Goal: Find specific page/section: Find specific page/section

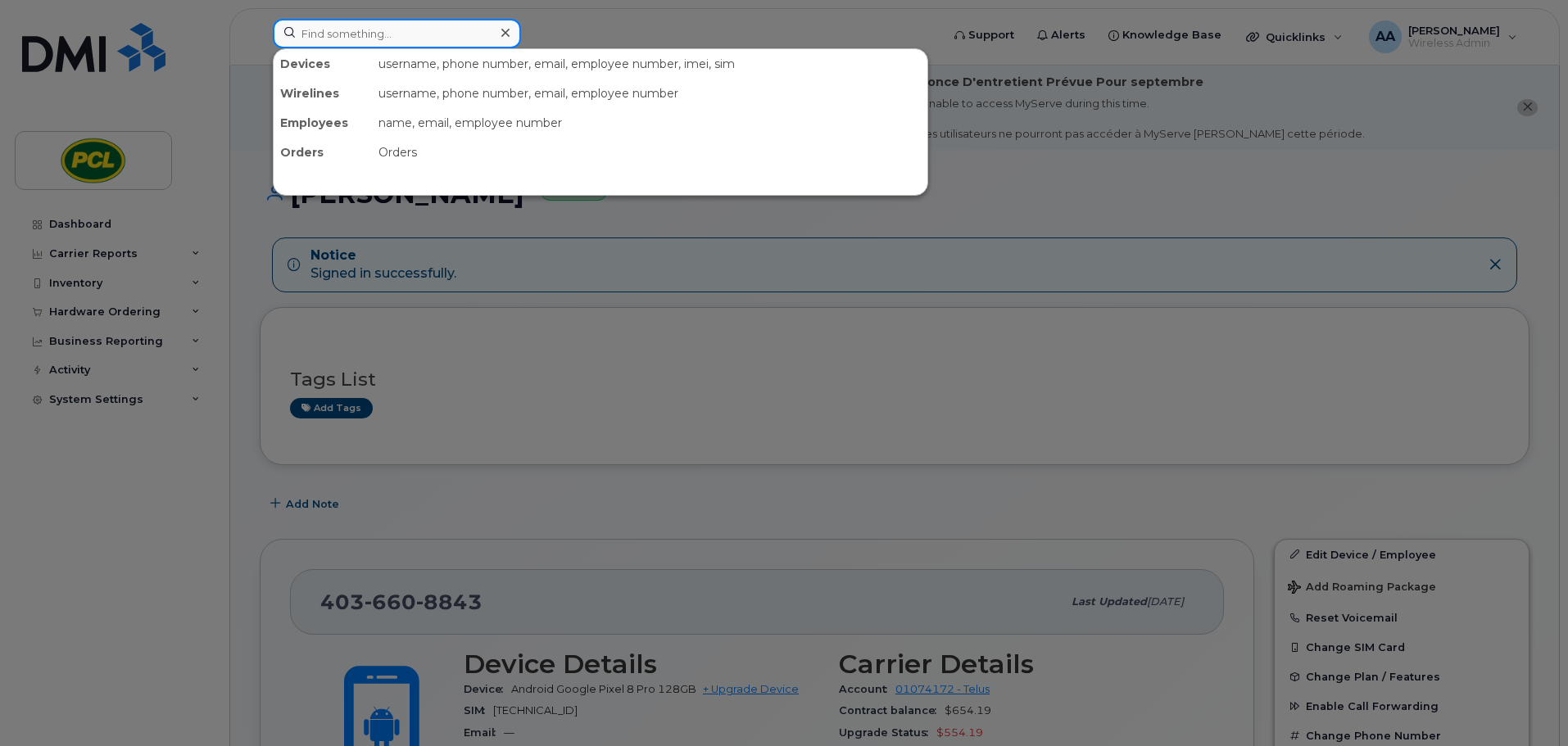
click at [382, 44] on input at bounding box center [397, 33] width 248 height 29
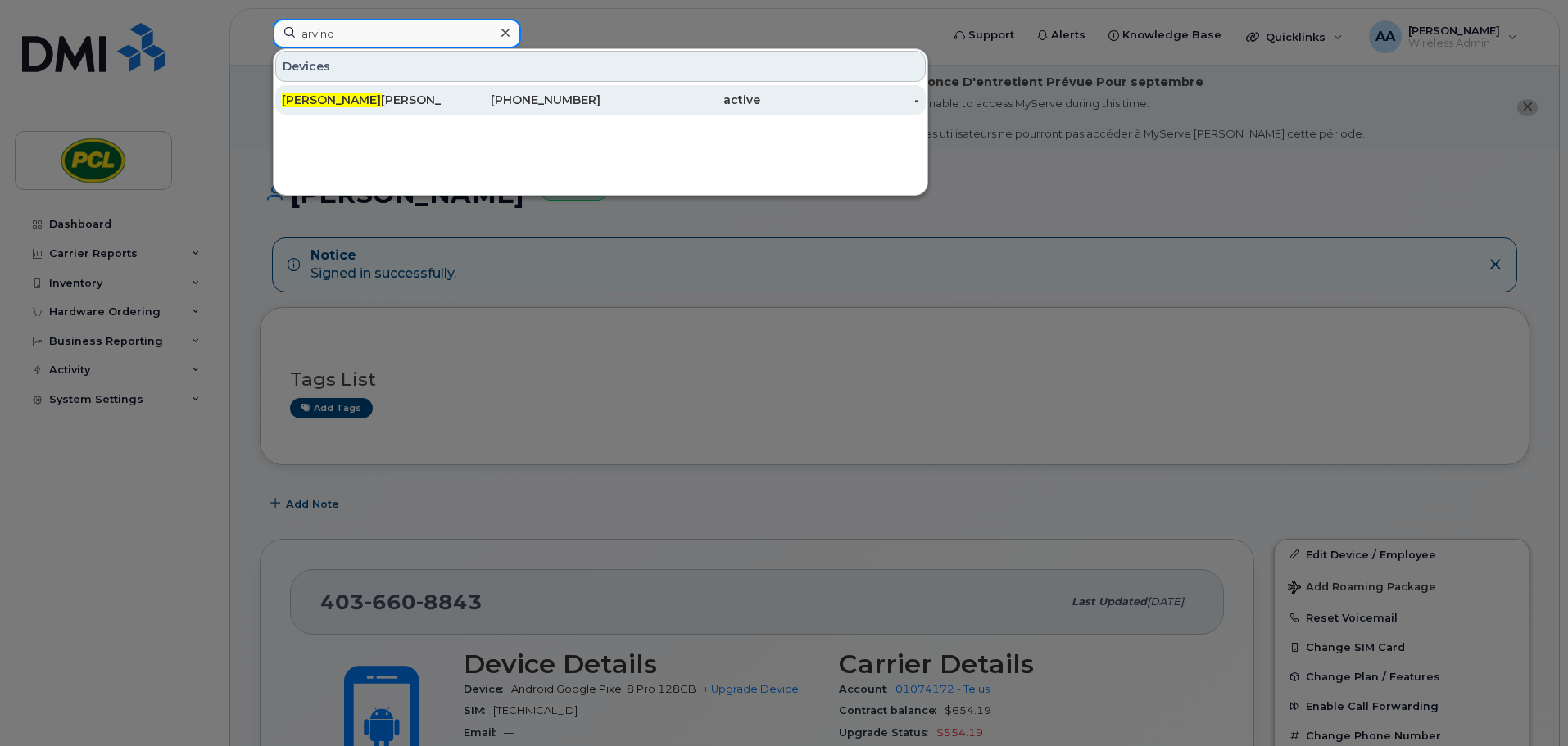
type input "arvind"
click at [381, 110] on div "Arvind Gupta" at bounding box center [362, 100] width 160 height 29
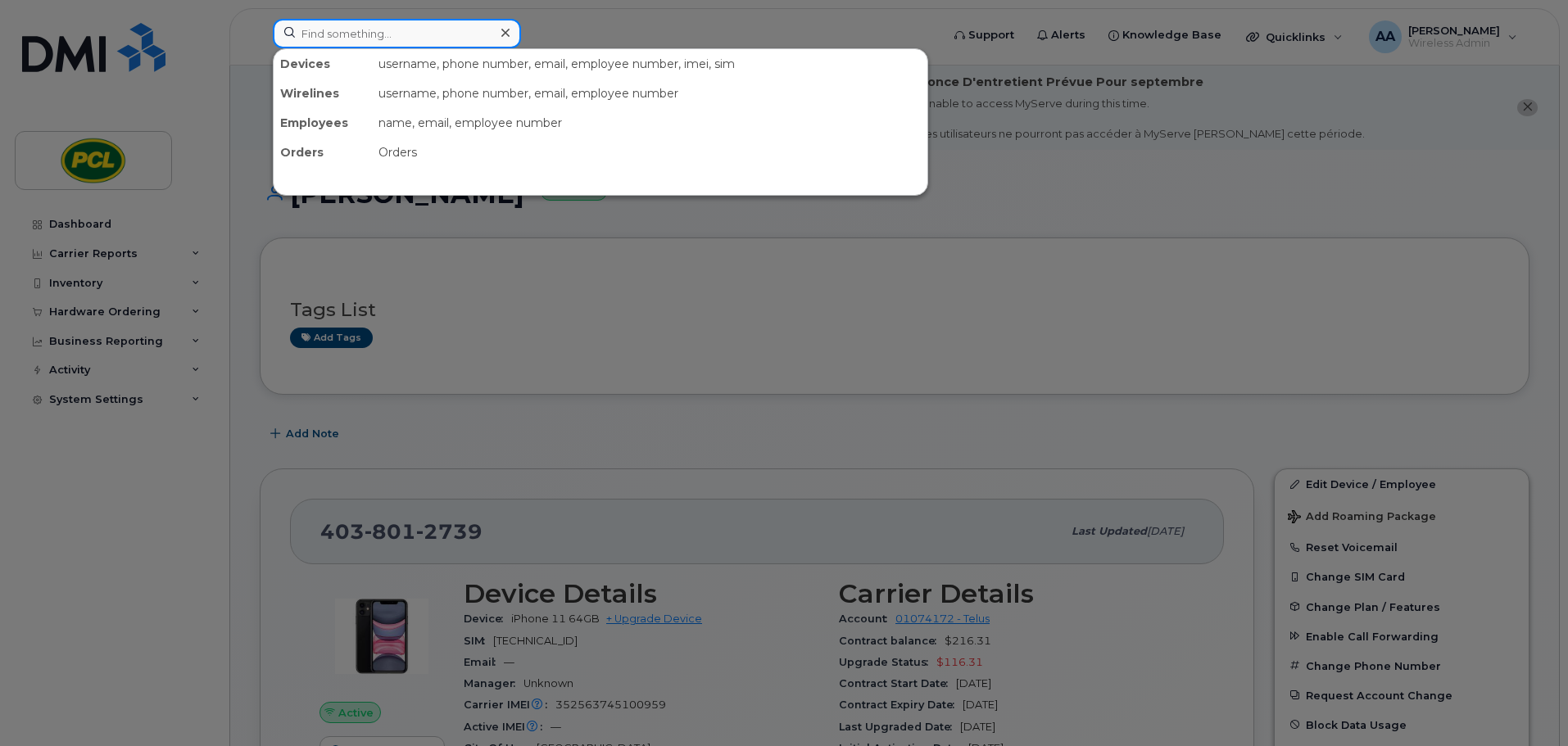
click at [394, 41] on input at bounding box center [397, 33] width 248 height 29
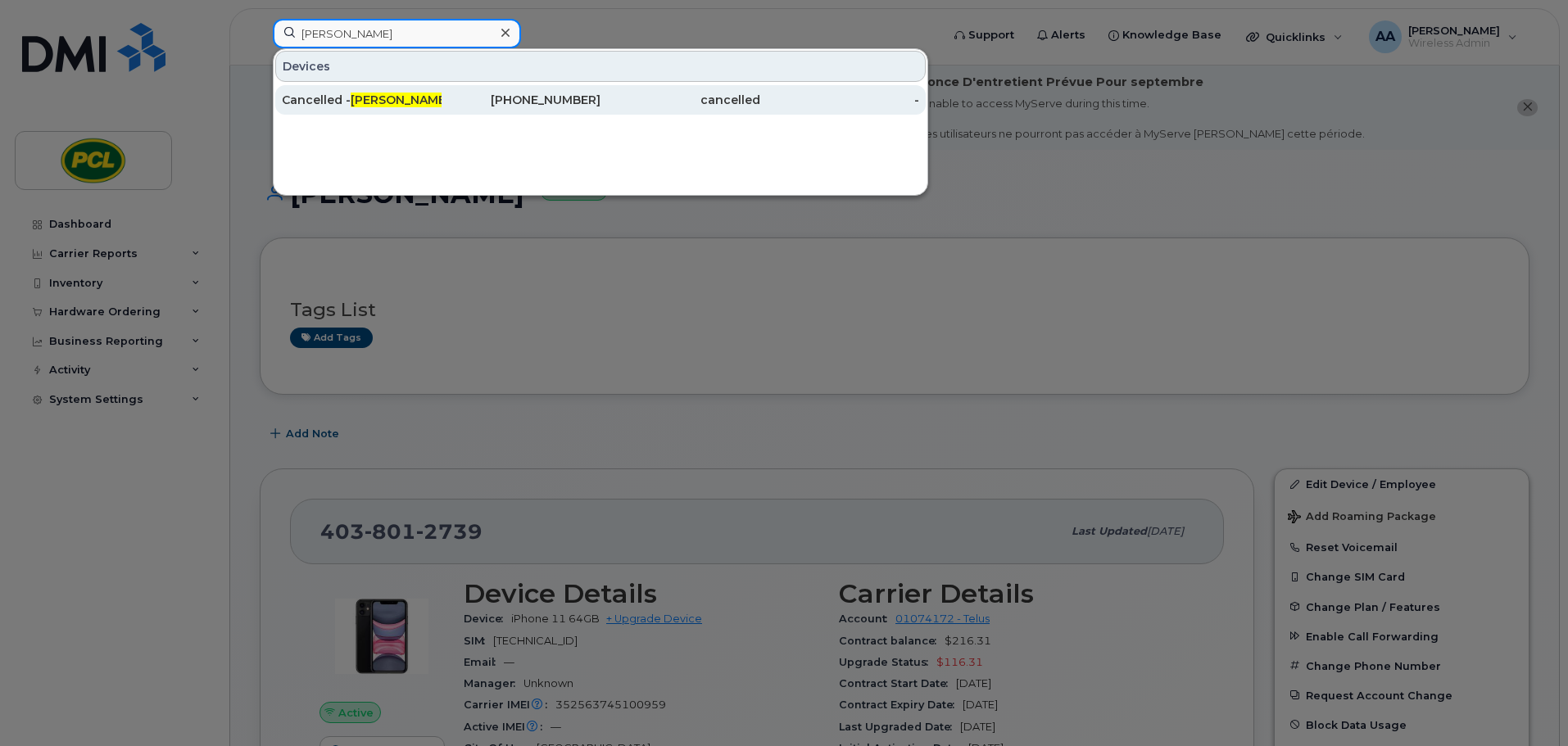
type input "craig d"
click at [362, 107] on div "Cancelled - Craig D yck" at bounding box center [362, 100] width 160 height 16
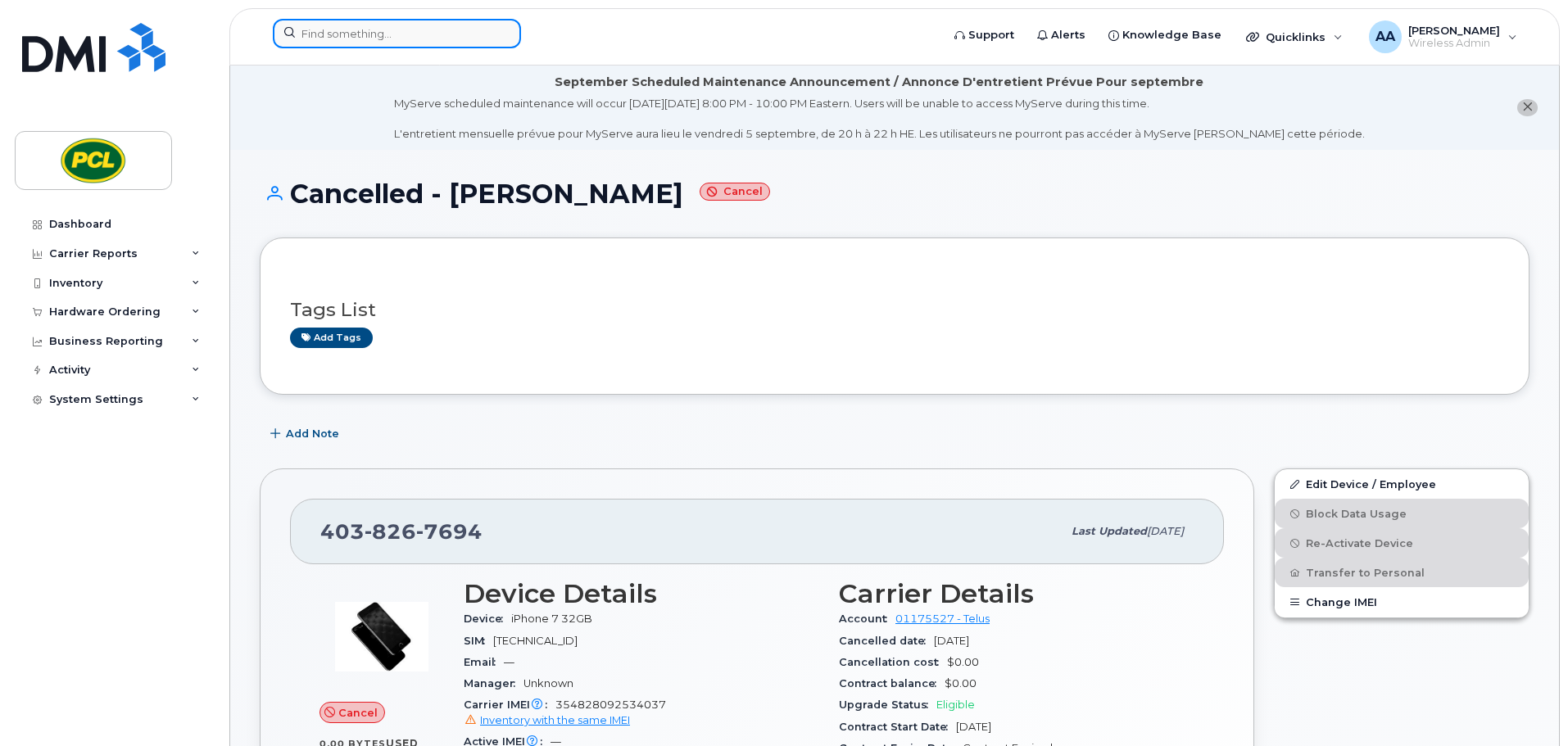
click at [361, 37] on input at bounding box center [397, 33] width 248 height 29
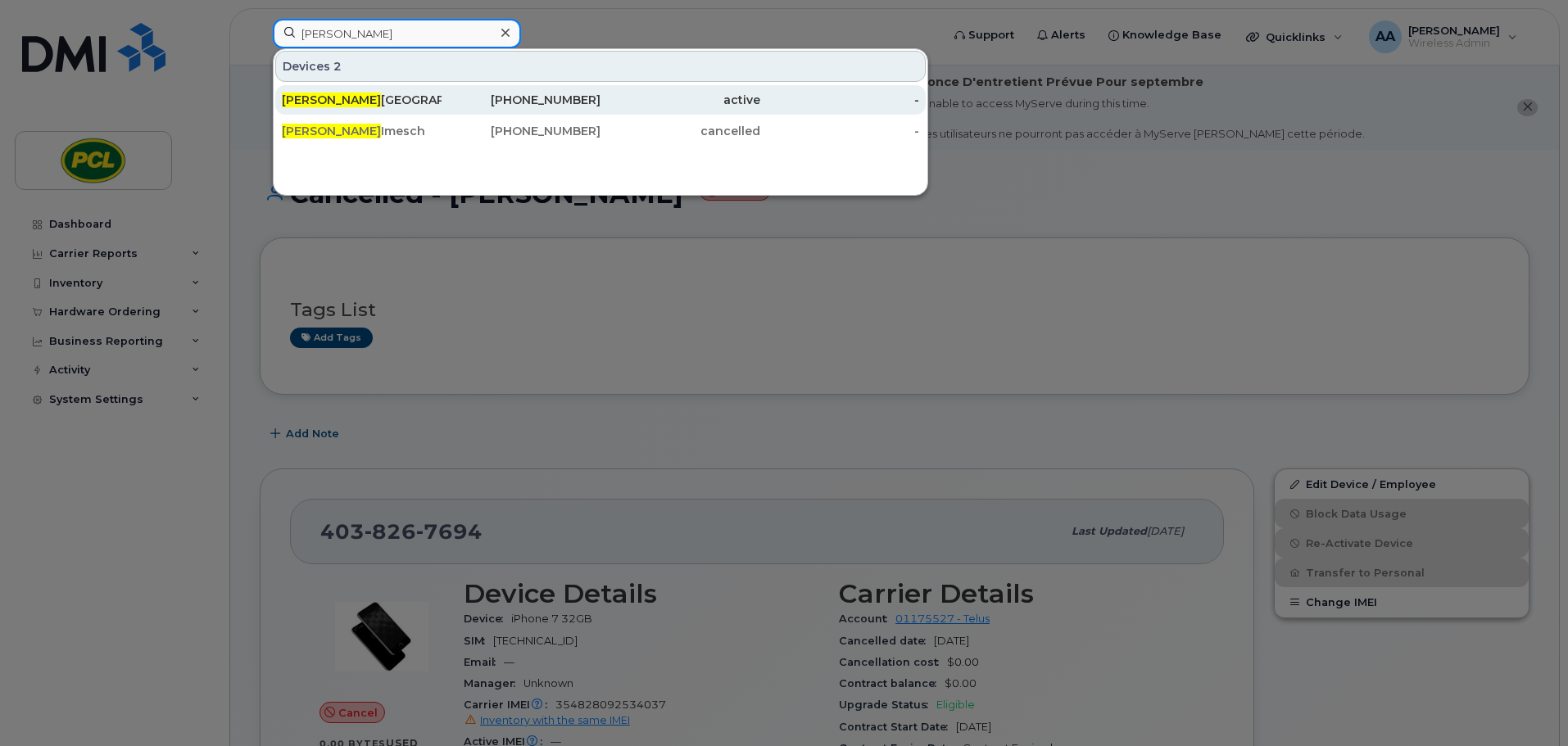
type input "kyle"
click at [360, 94] on div "Kyle Rozendal" at bounding box center [362, 100] width 160 height 16
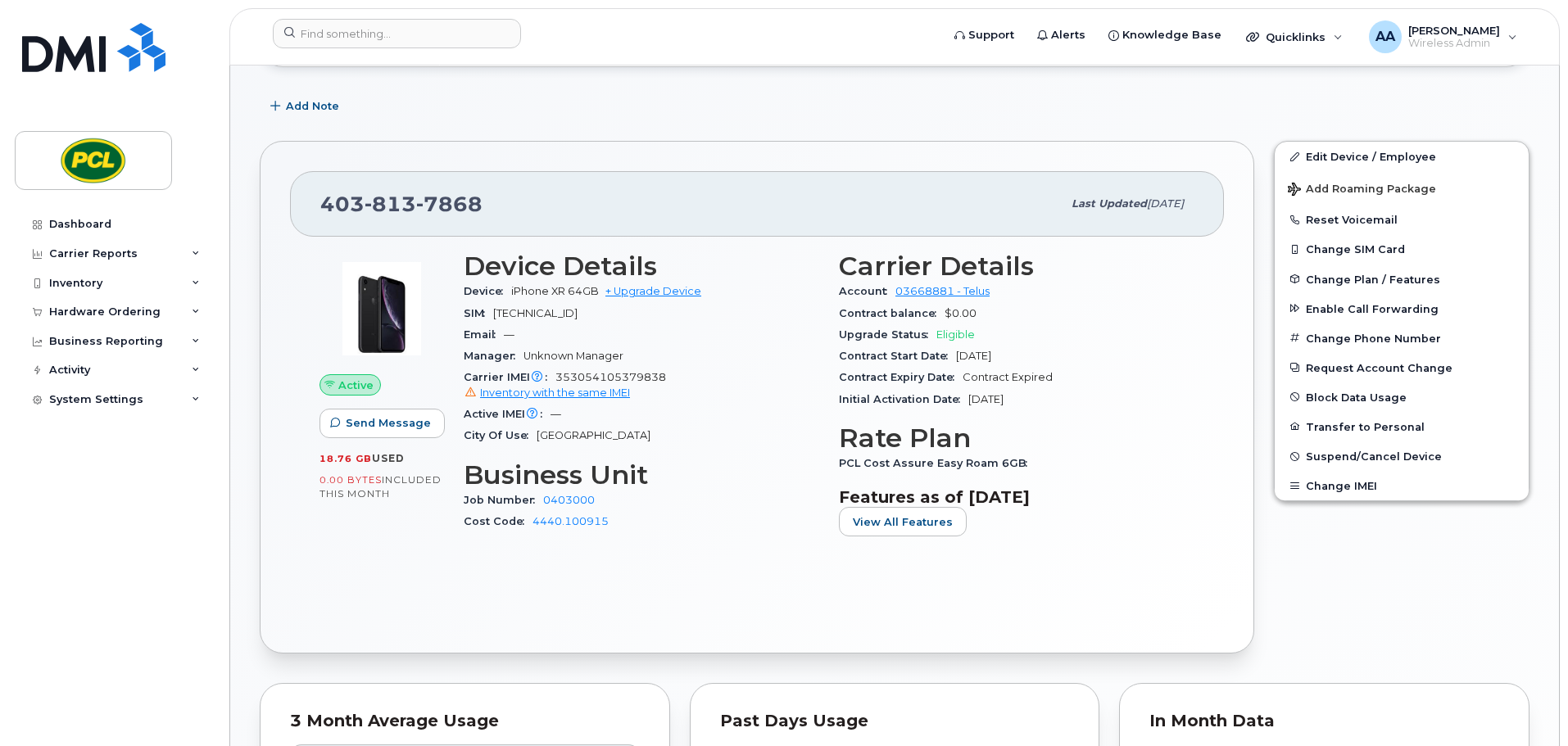
scroll to position [245, 0]
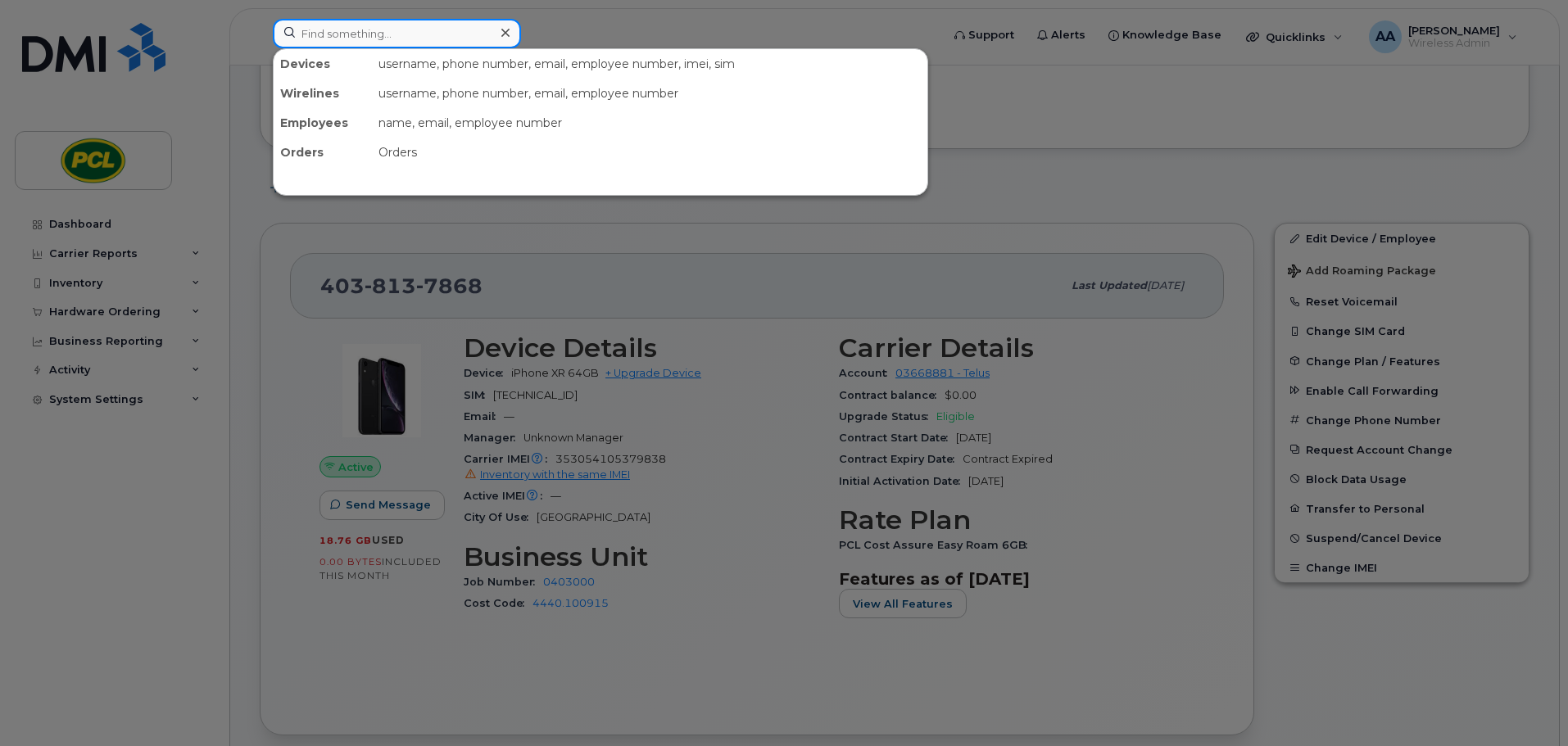
click at [371, 29] on input at bounding box center [397, 33] width 248 height 29
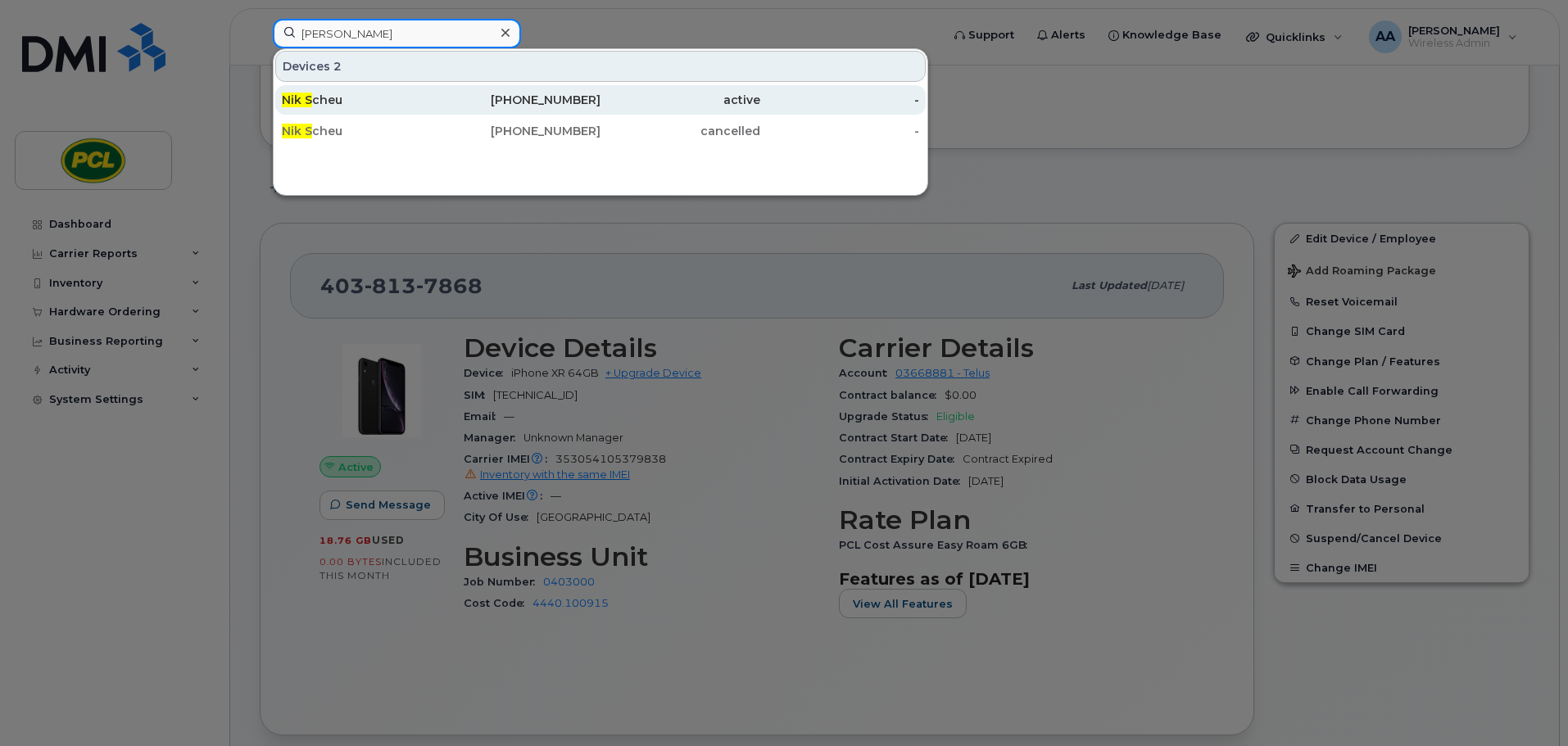
type input "nik s"
click at [332, 104] on div "Nik S cheu" at bounding box center [362, 100] width 160 height 16
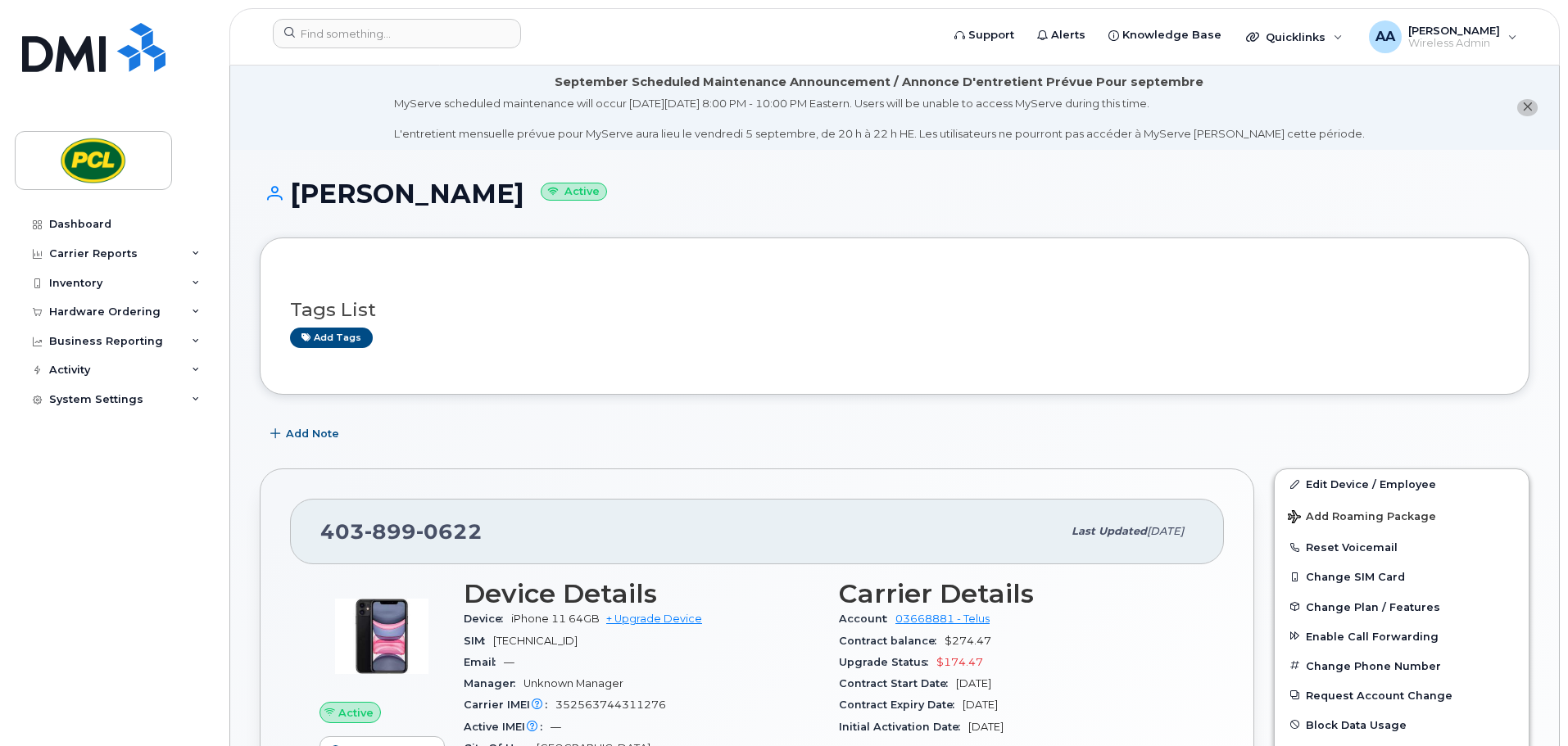
scroll to position [82, 0]
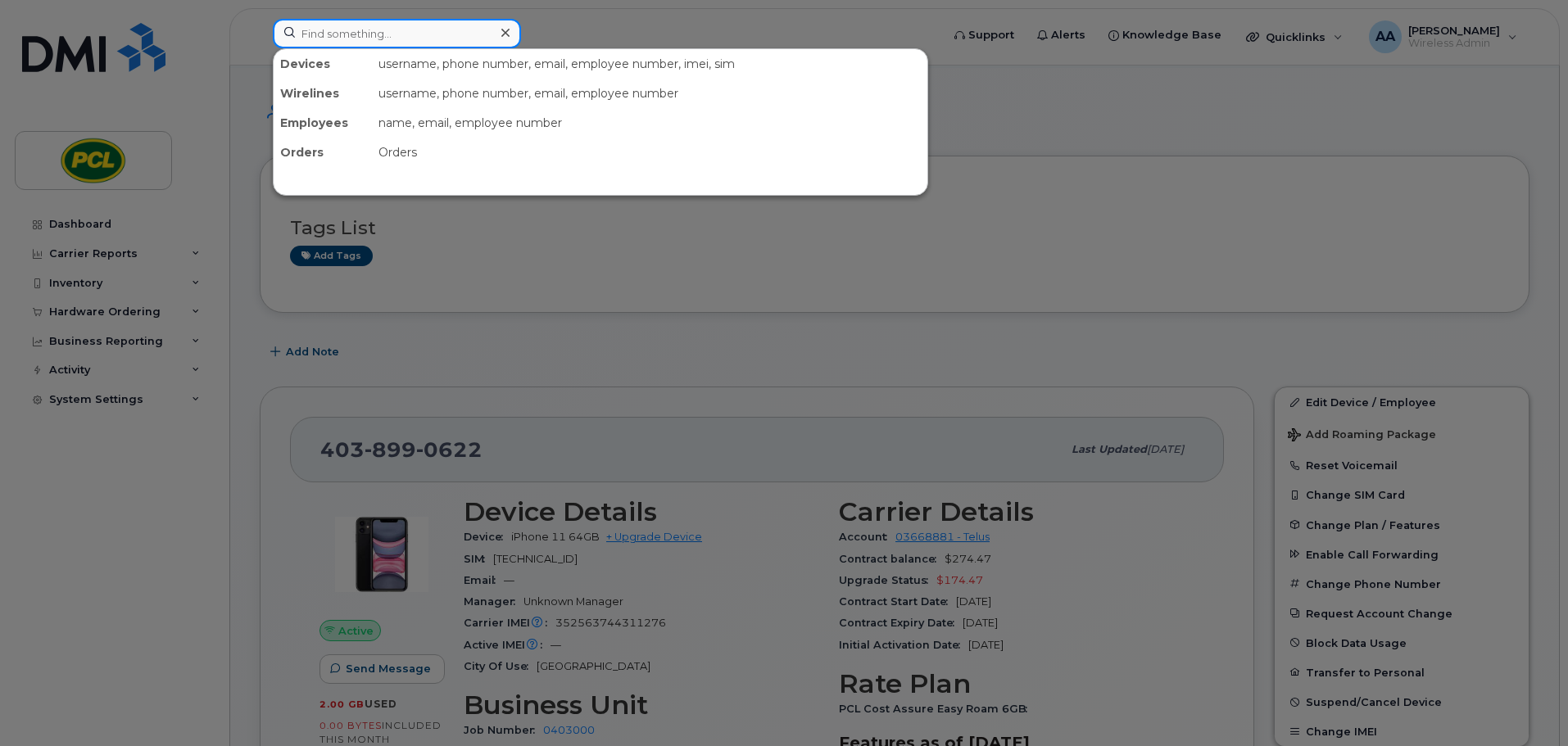
click at [377, 40] on input at bounding box center [397, 33] width 248 height 29
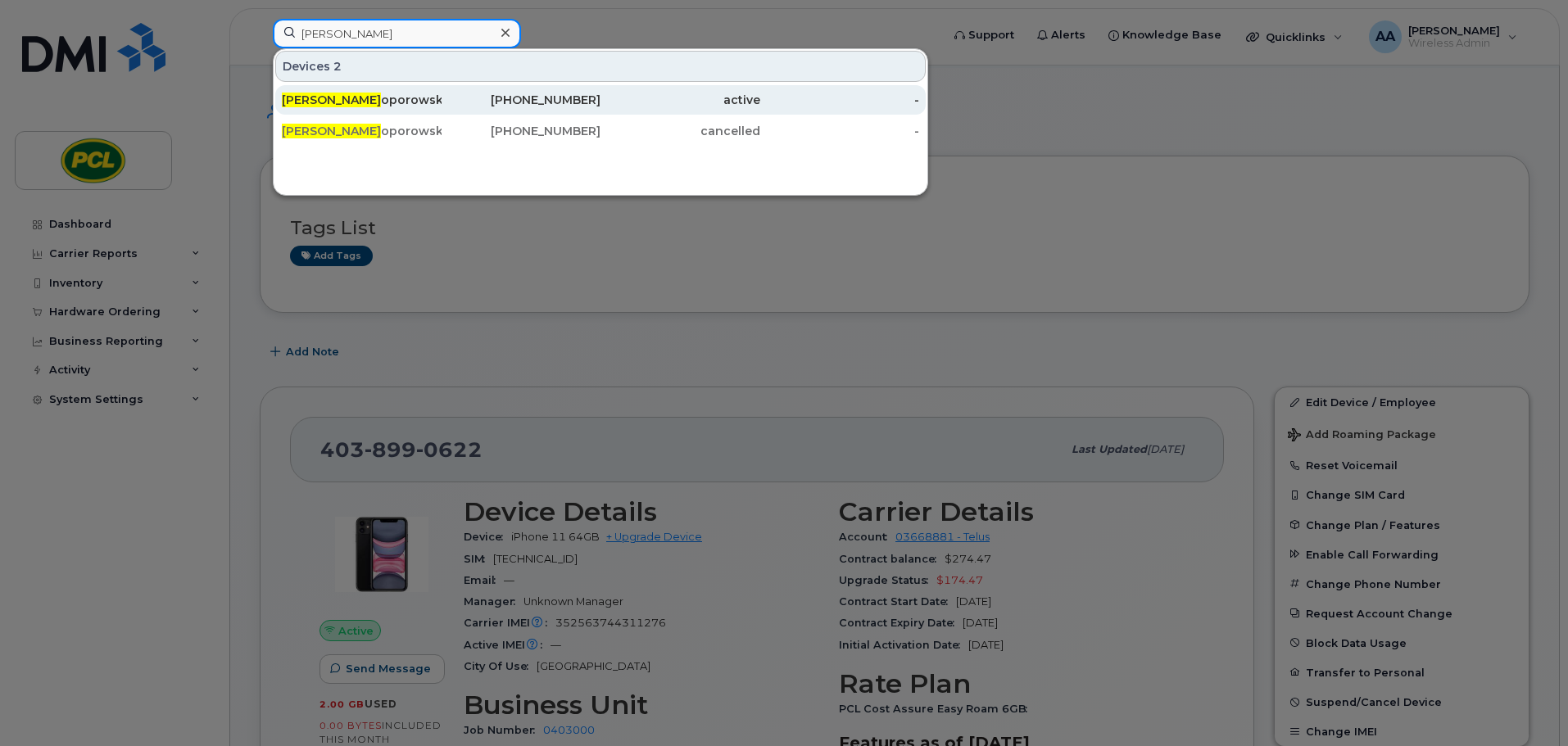
type input "ryan t"
click at [405, 106] on div "Ryan T oporowsky" at bounding box center [362, 100] width 160 height 16
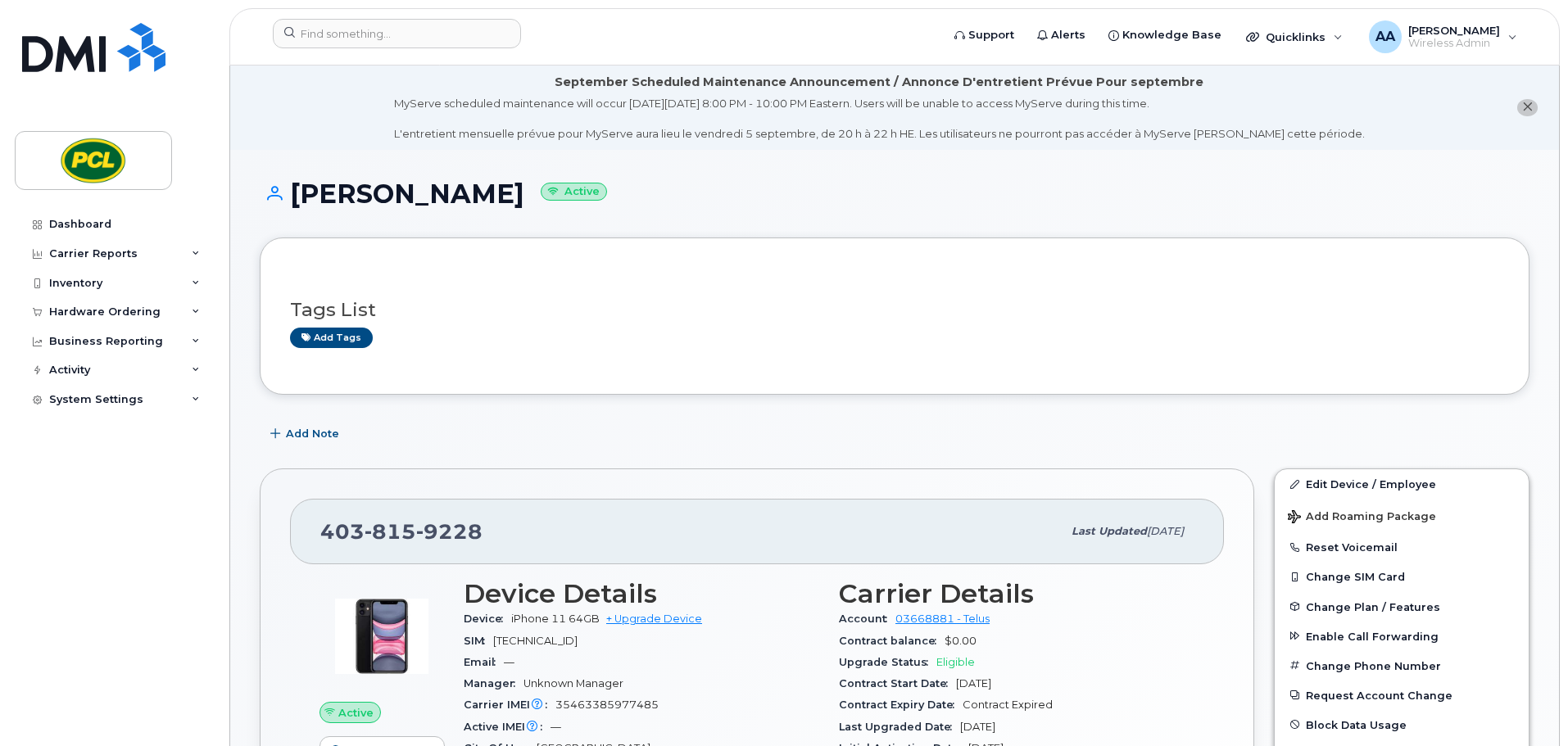
scroll to position [163, 0]
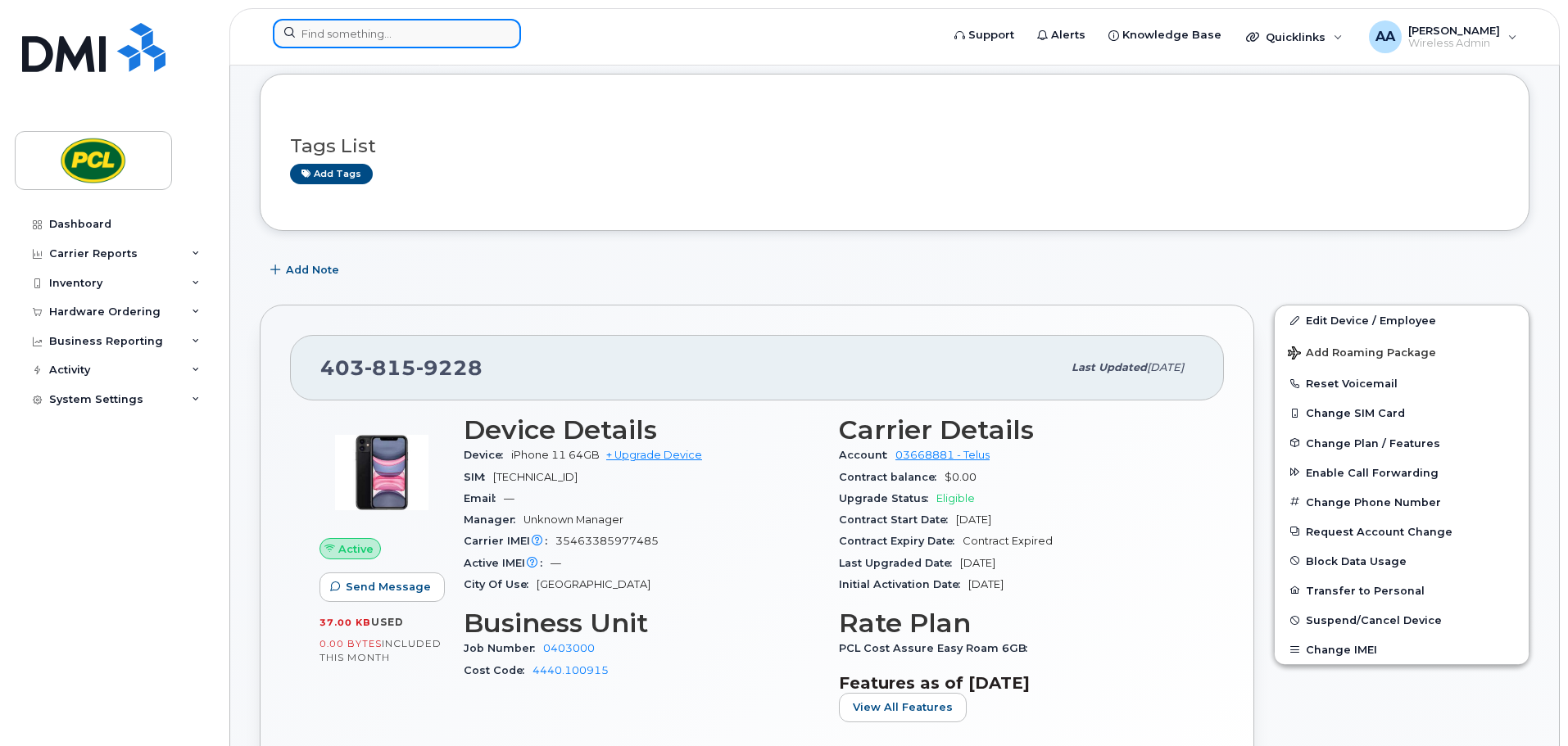
click at [359, 41] on input at bounding box center [397, 33] width 248 height 29
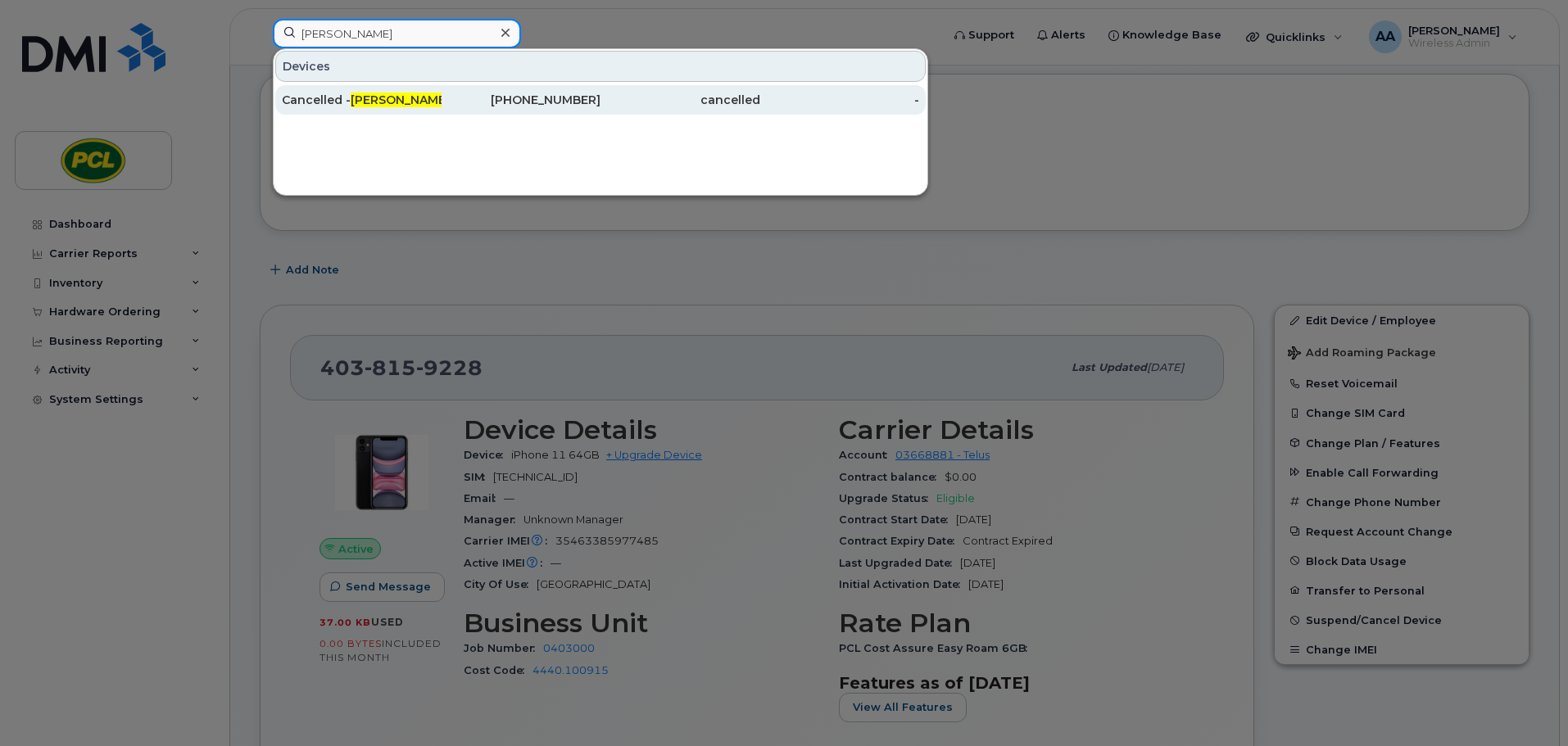
type input "craig d"
click at [409, 101] on div "Cancelled - Craig D yck" at bounding box center [362, 100] width 160 height 16
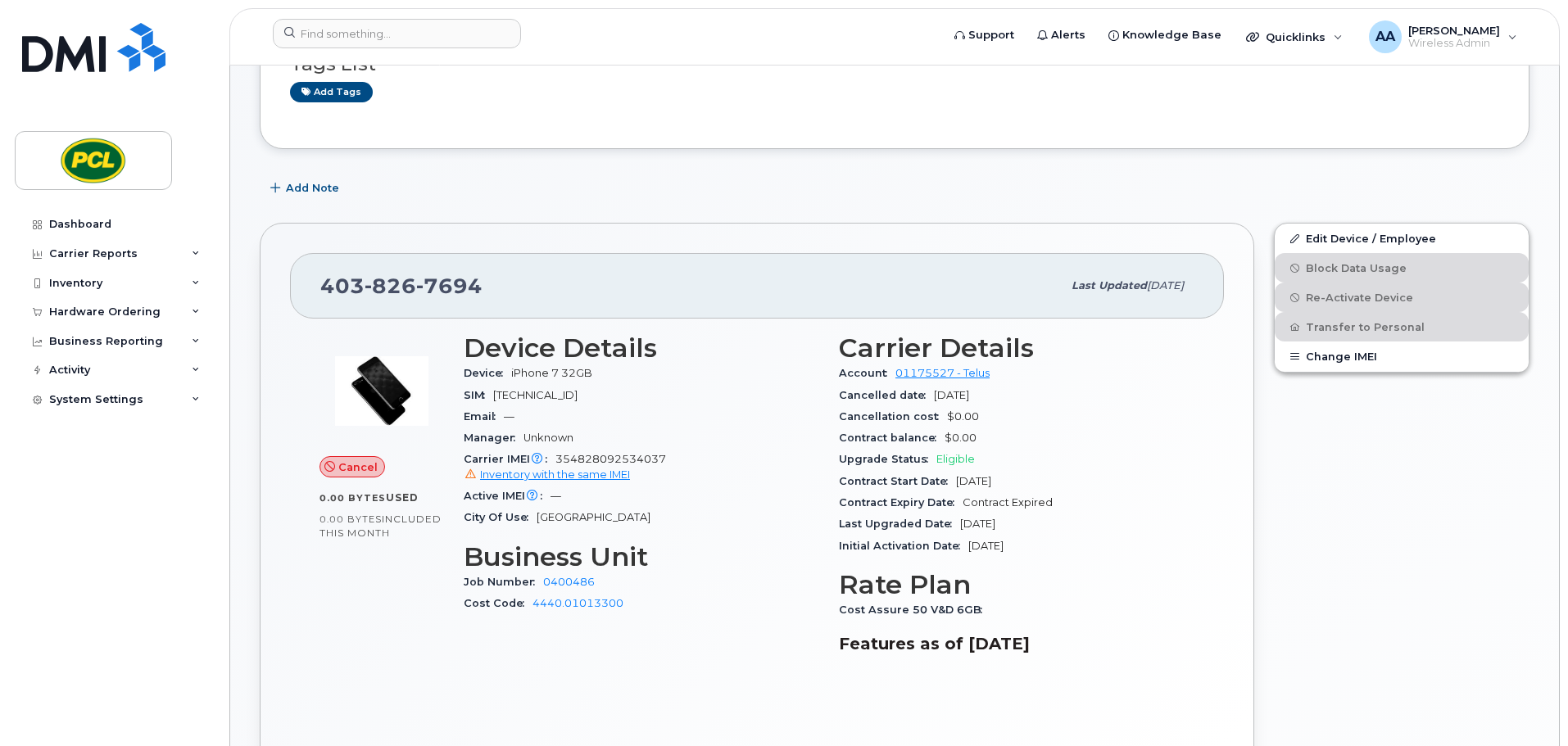
scroll to position [163, 0]
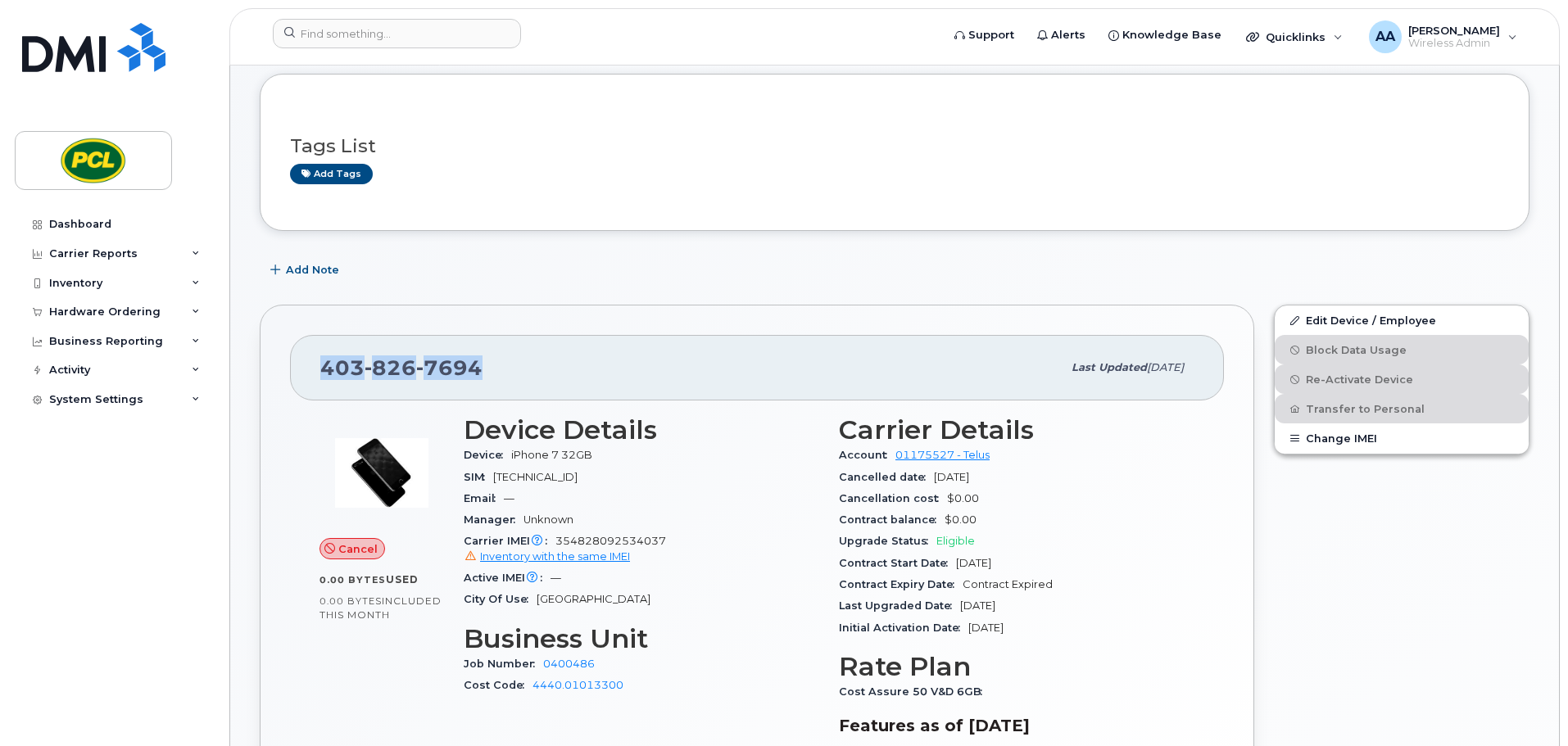
drag, startPoint x: 481, startPoint y: 368, endPoint x: 275, endPoint y: 369, distance: 206.0
click at [275, 369] on div "[PHONE_NUMBER] Last updated [DATE] Cancel 0.00 Bytes  used 0.00 Bytes  included…" at bounding box center [757, 578] width 995 height 548
copy span "[PHONE_NUMBER]"
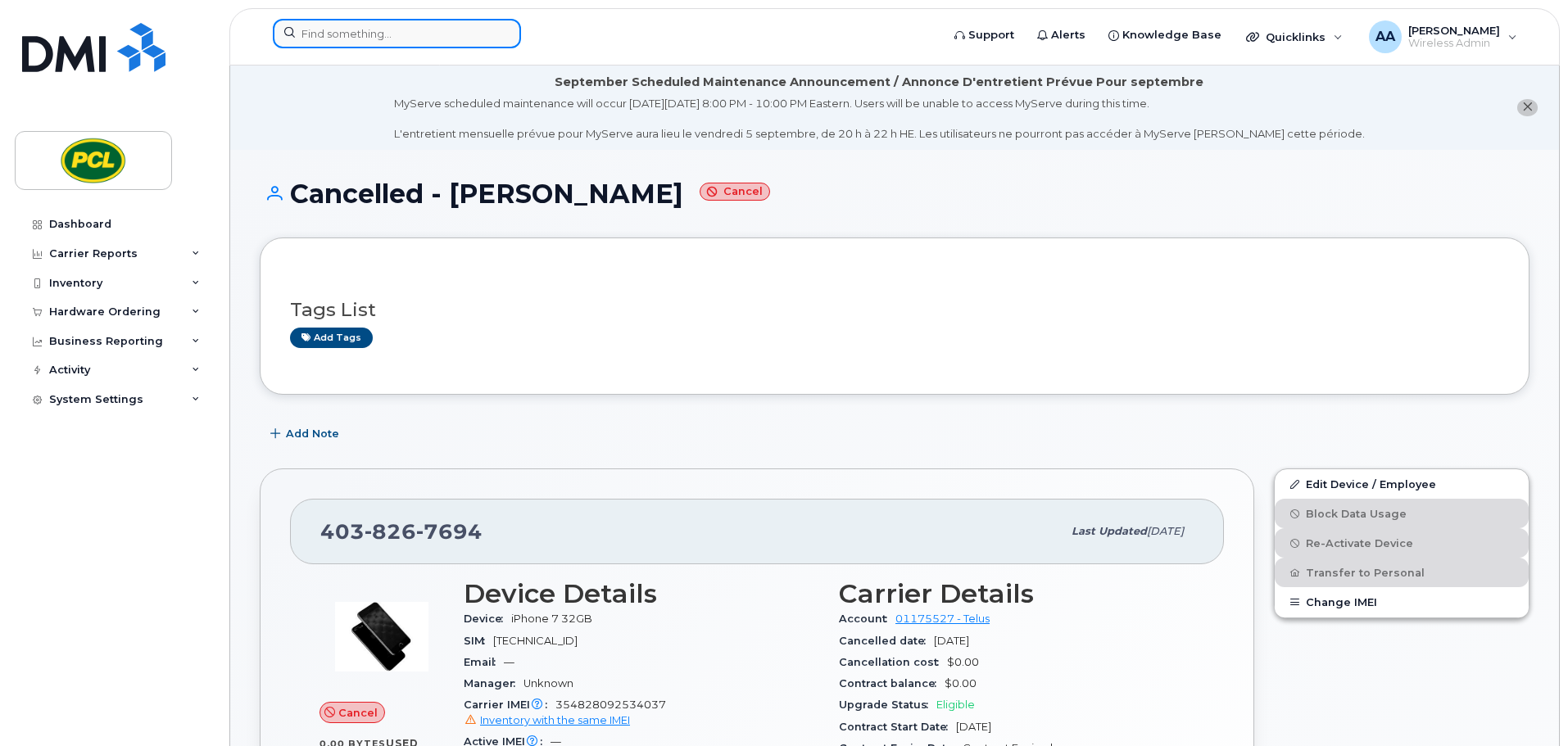
click at [373, 43] on input at bounding box center [397, 33] width 248 height 29
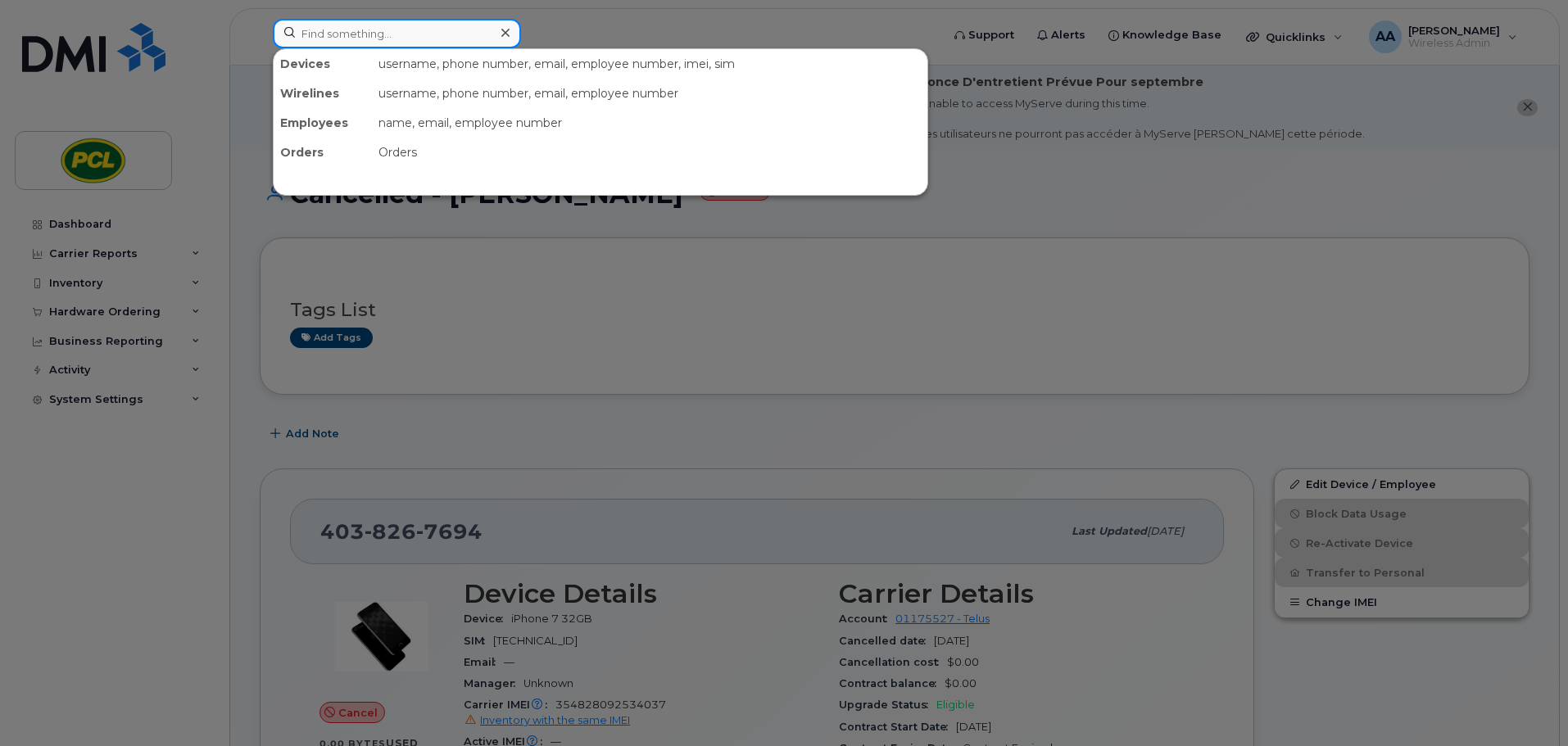
paste input "[PHONE_NUMBER]"
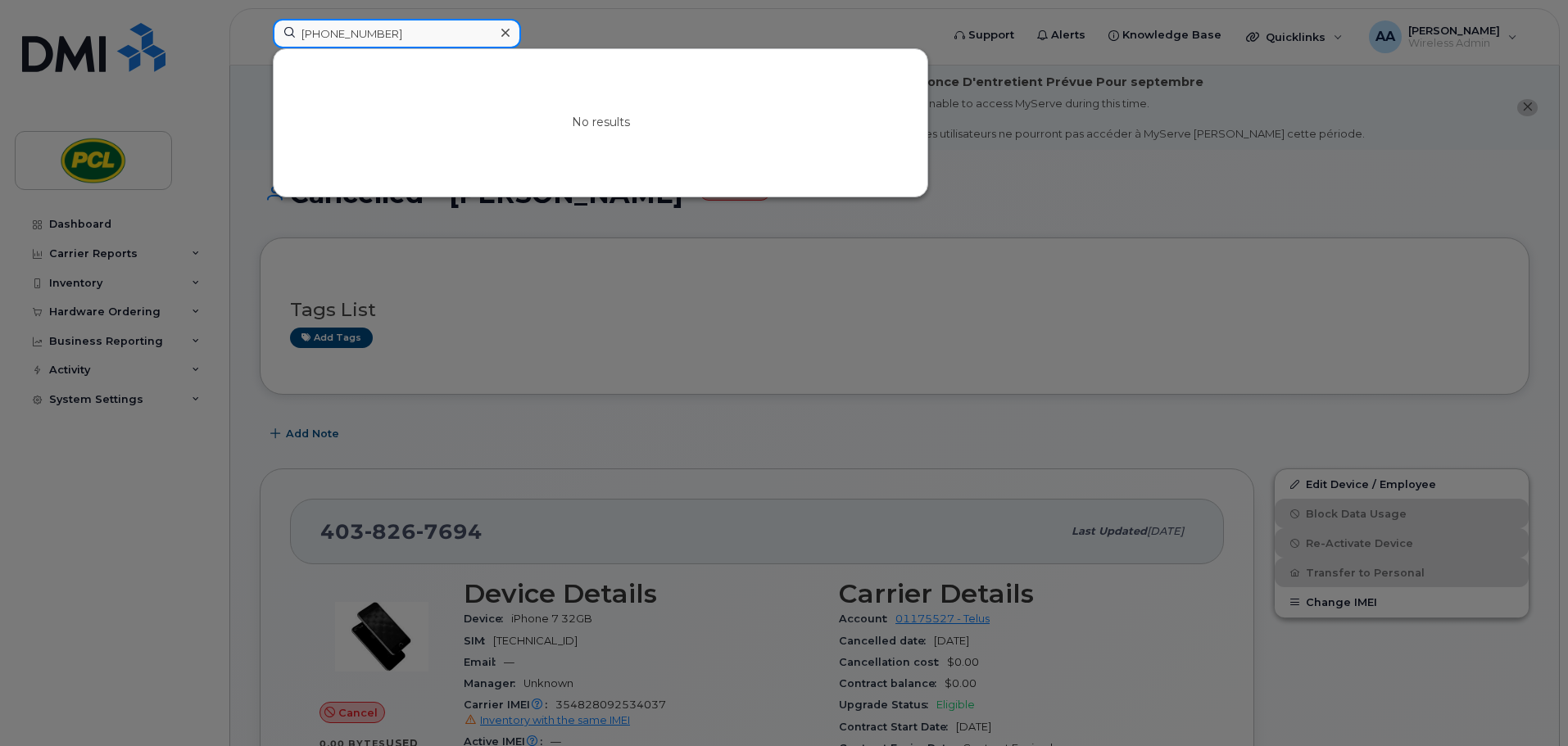
drag, startPoint x: 314, startPoint y: 35, endPoint x: 229, endPoint y: 38, distance: 85.1
click at [259, 38] on div "[PHONE_NUMBER] No results" at bounding box center [601, 37] width 683 height 36
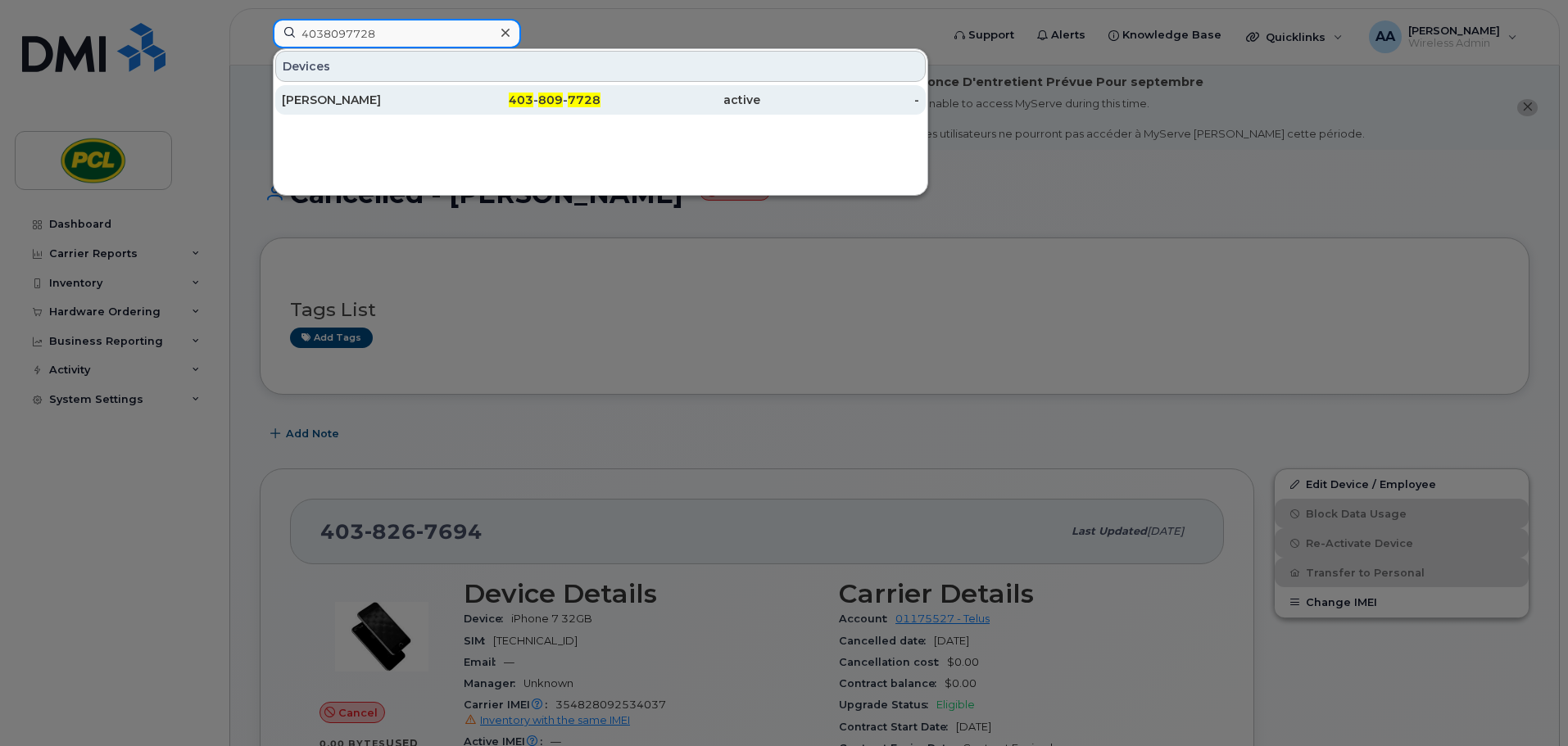
type input "4038097728"
click at [364, 104] on div "[PERSON_NAME]" at bounding box center [362, 100] width 160 height 16
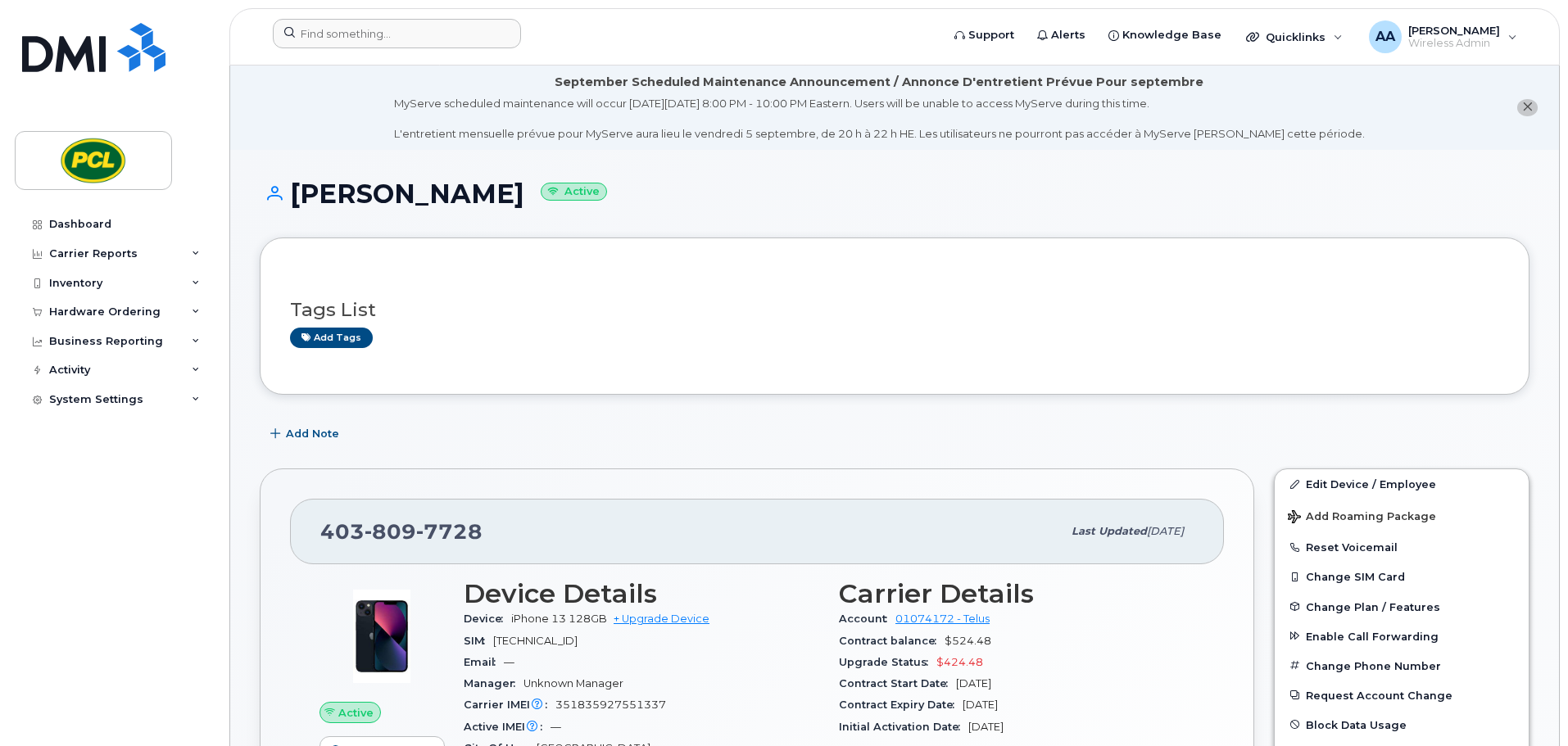
click at [377, 48] on div at bounding box center [601, 37] width 683 height 36
click at [380, 41] on input at bounding box center [397, 33] width 248 height 29
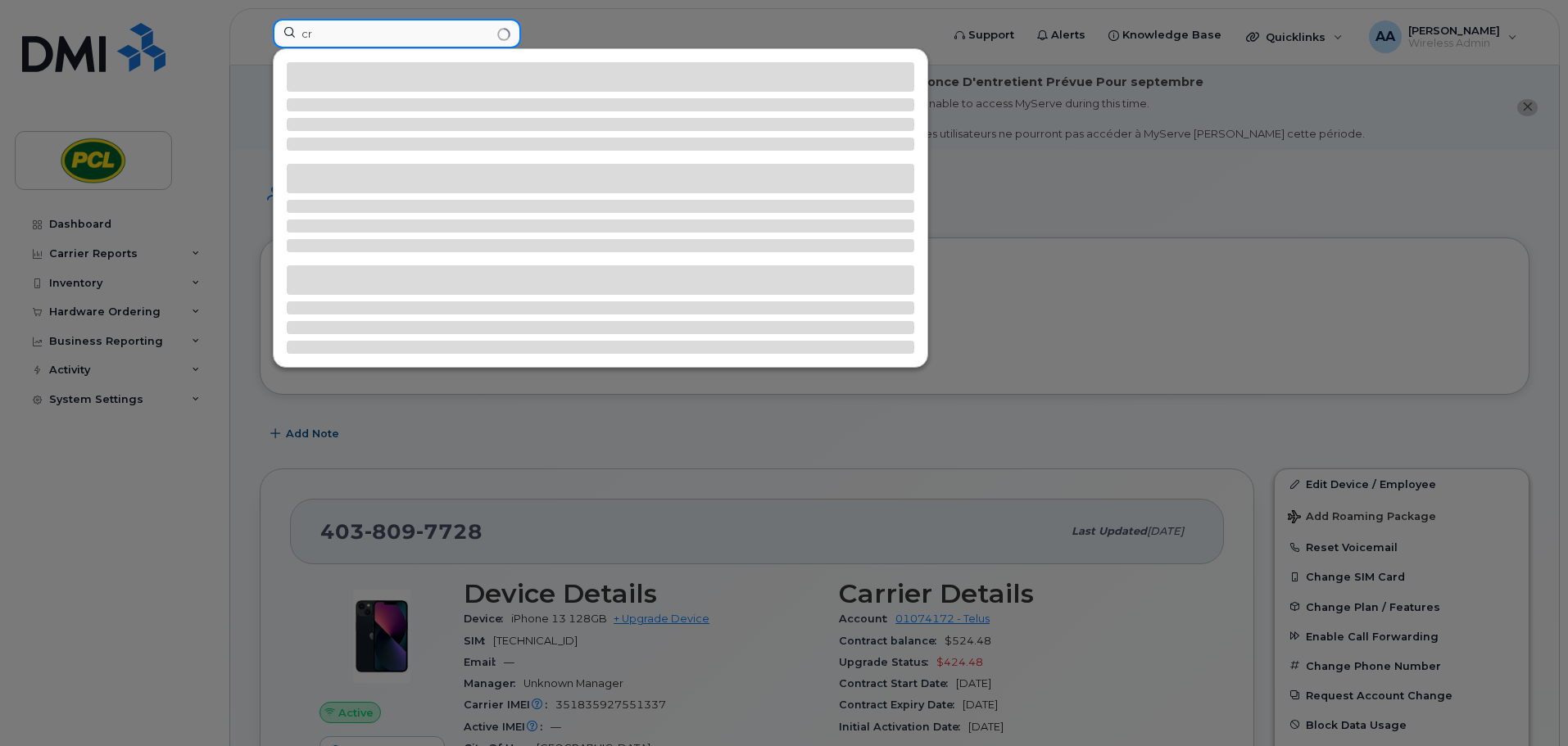
type input "c"
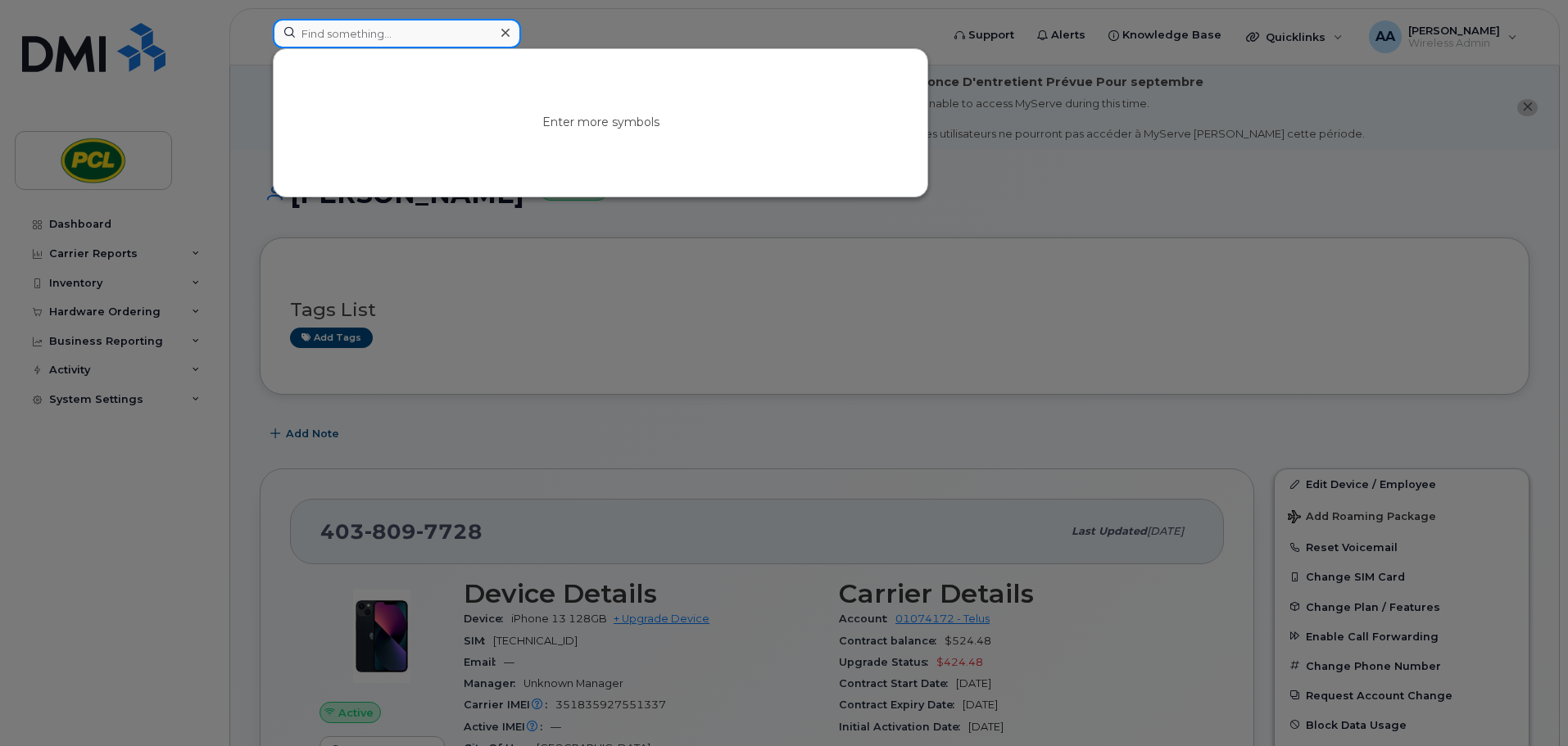
paste input "+14038097728"
drag, startPoint x: 316, startPoint y: 35, endPoint x: 199, endPoint y: 46, distance: 117.5
click at [259, 46] on div "+14038097728 No results" at bounding box center [601, 37] width 683 height 36
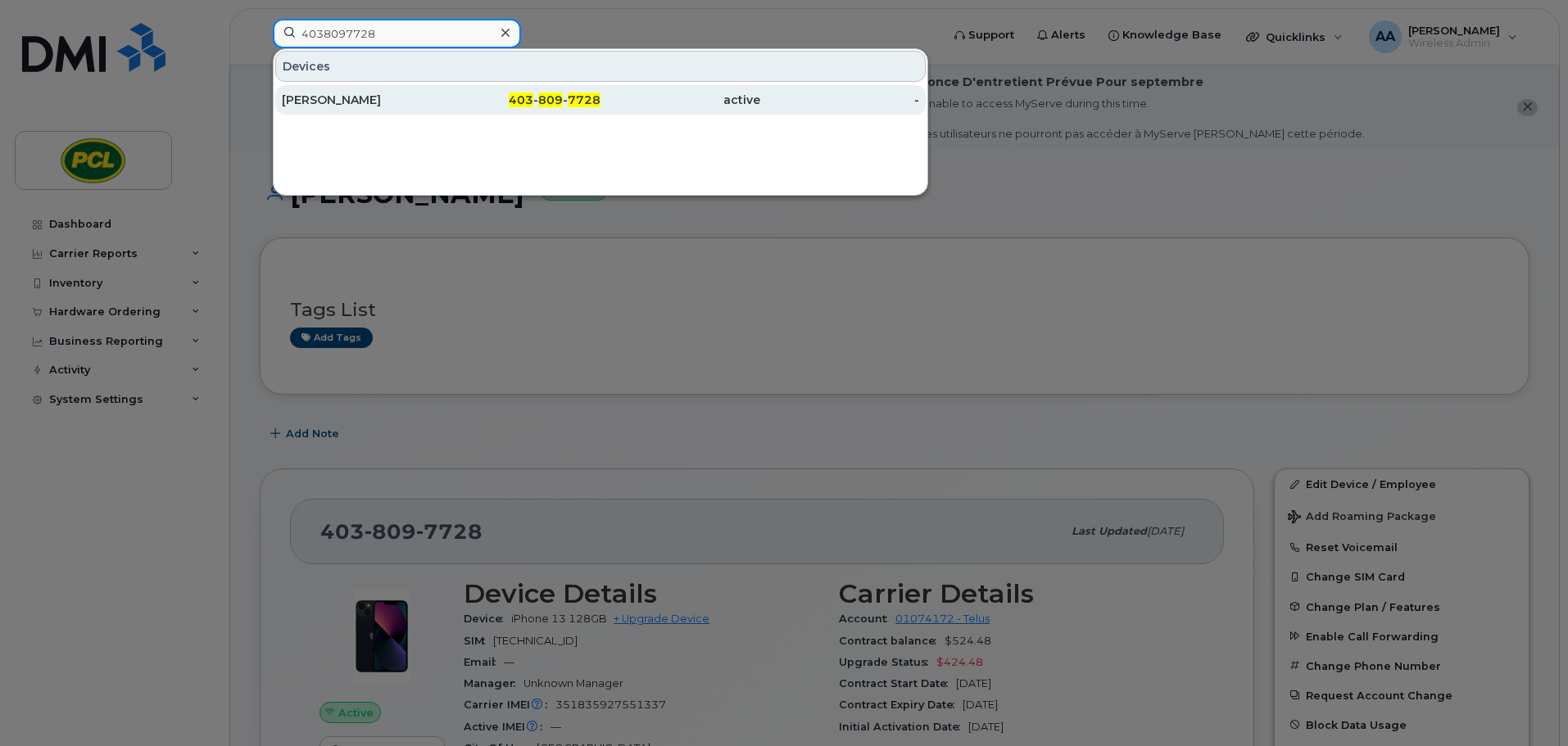
type input "4038097728"
click at [337, 99] on div "[PERSON_NAME]" at bounding box center [362, 100] width 160 height 16
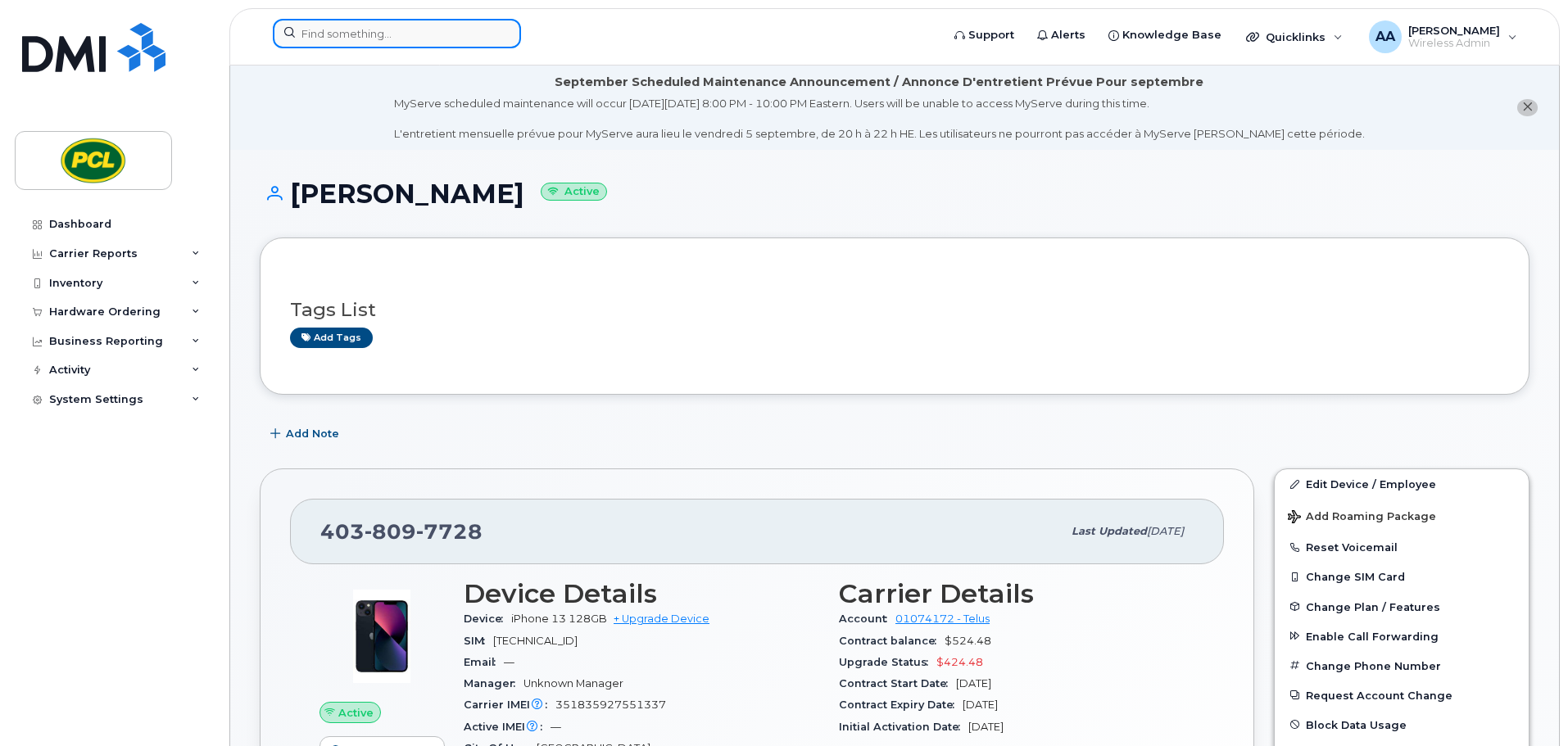
click at [365, 39] on input at bounding box center [397, 33] width 248 height 29
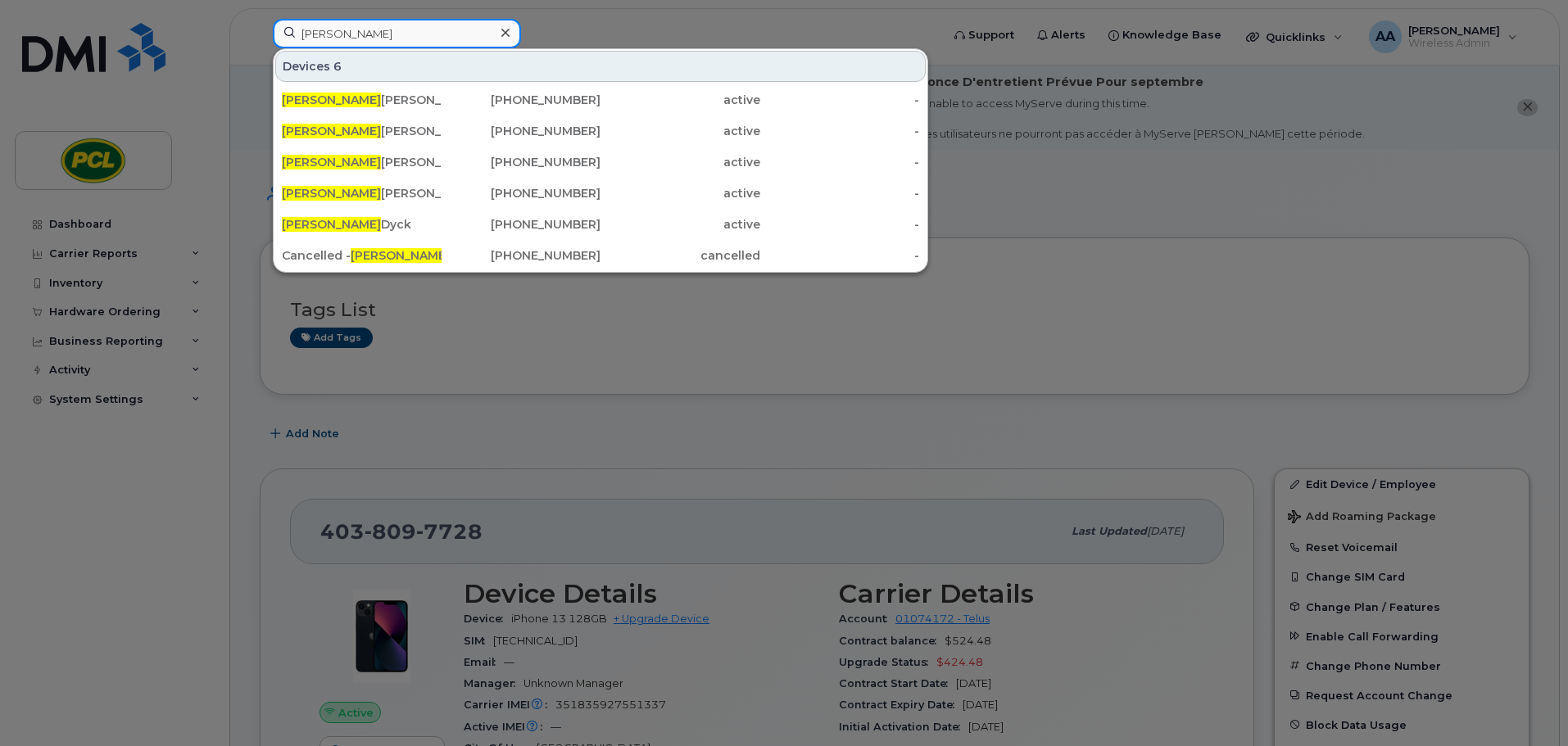
type input "[PERSON_NAME]"
